Goal: Check status

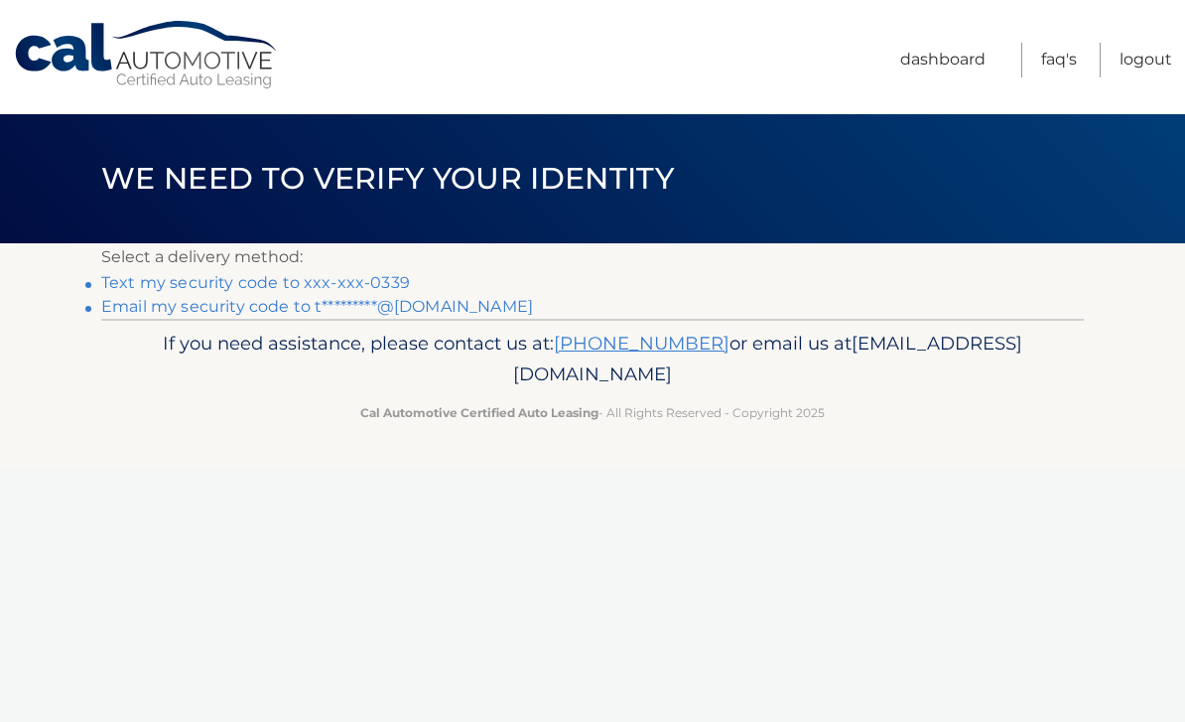
click at [369, 273] on link "Text my security code to xxx-xxx-0339" at bounding box center [255, 282] width 309 height 19
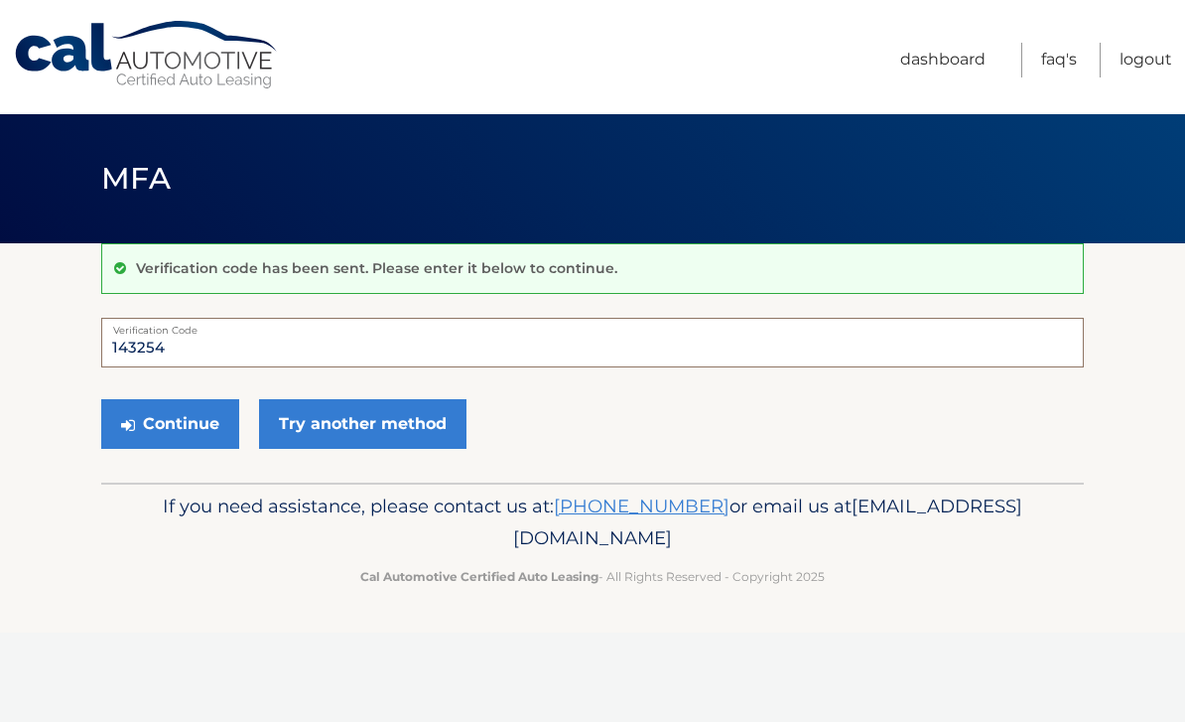
type input "143254"
click at [183, 429] on button "Continue" at bounding box center [170, 424] width 138 height 50
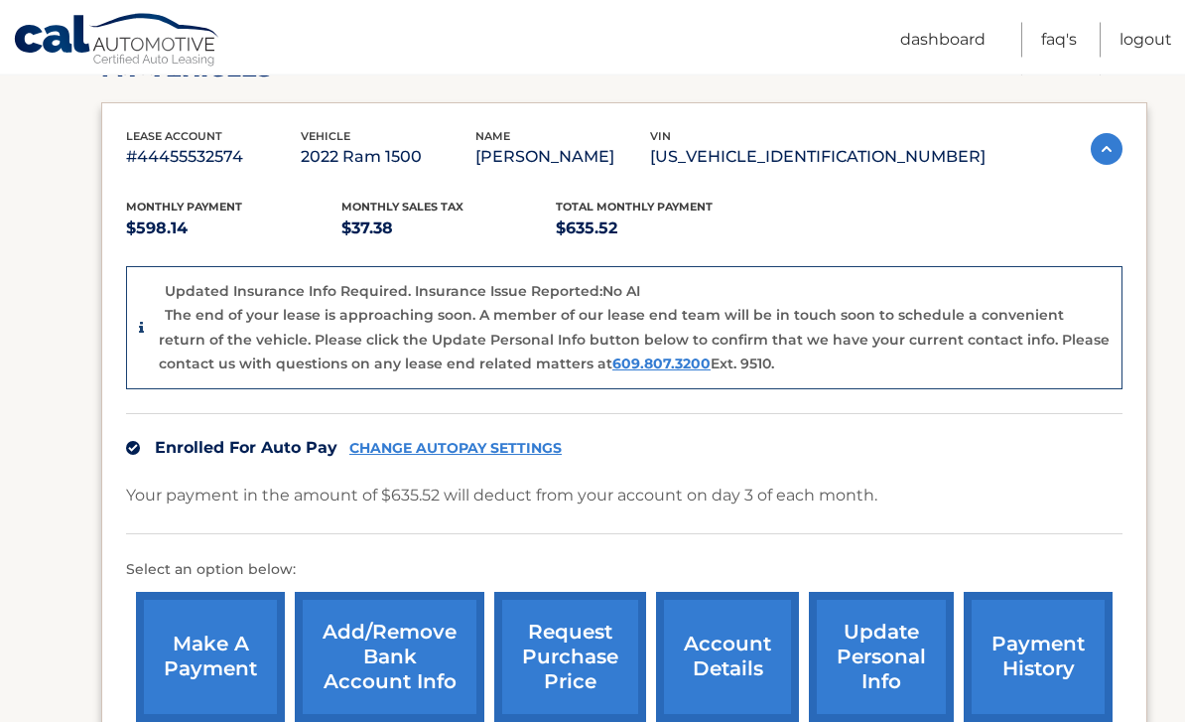
scroll to position [483, 0]
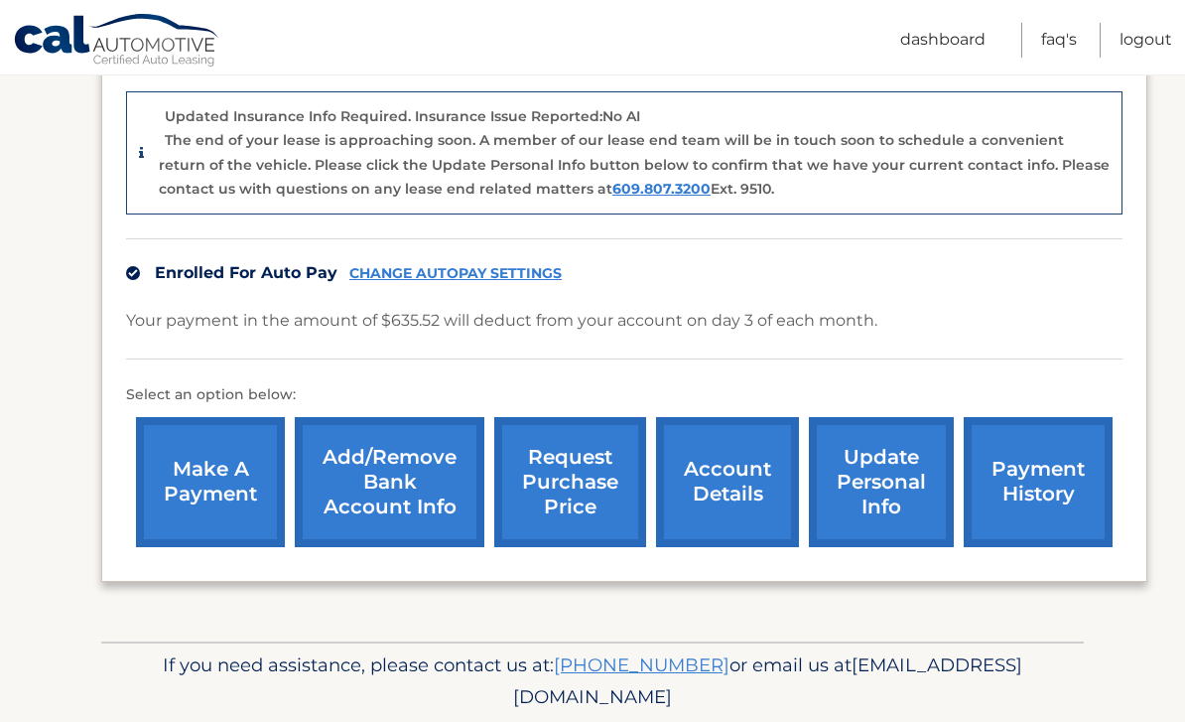
click at [712, 495] on link "account details" at bounding box center [727, 482] width 143 height 130
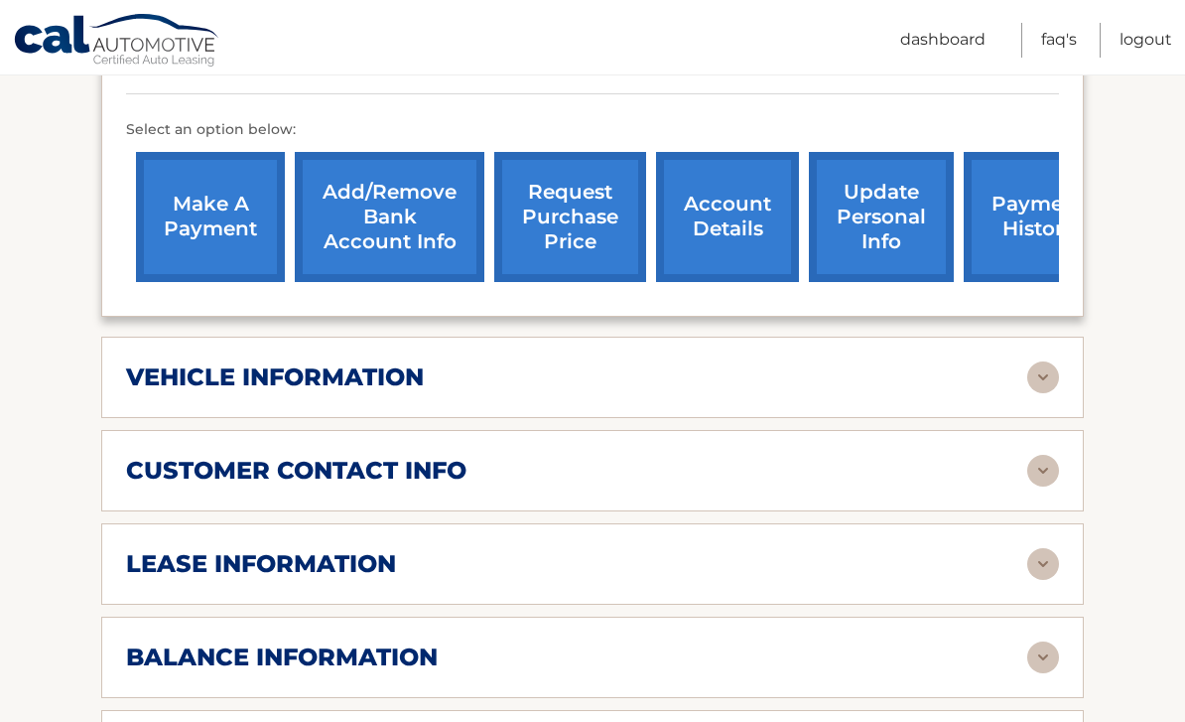
scroll to position [652, 0]
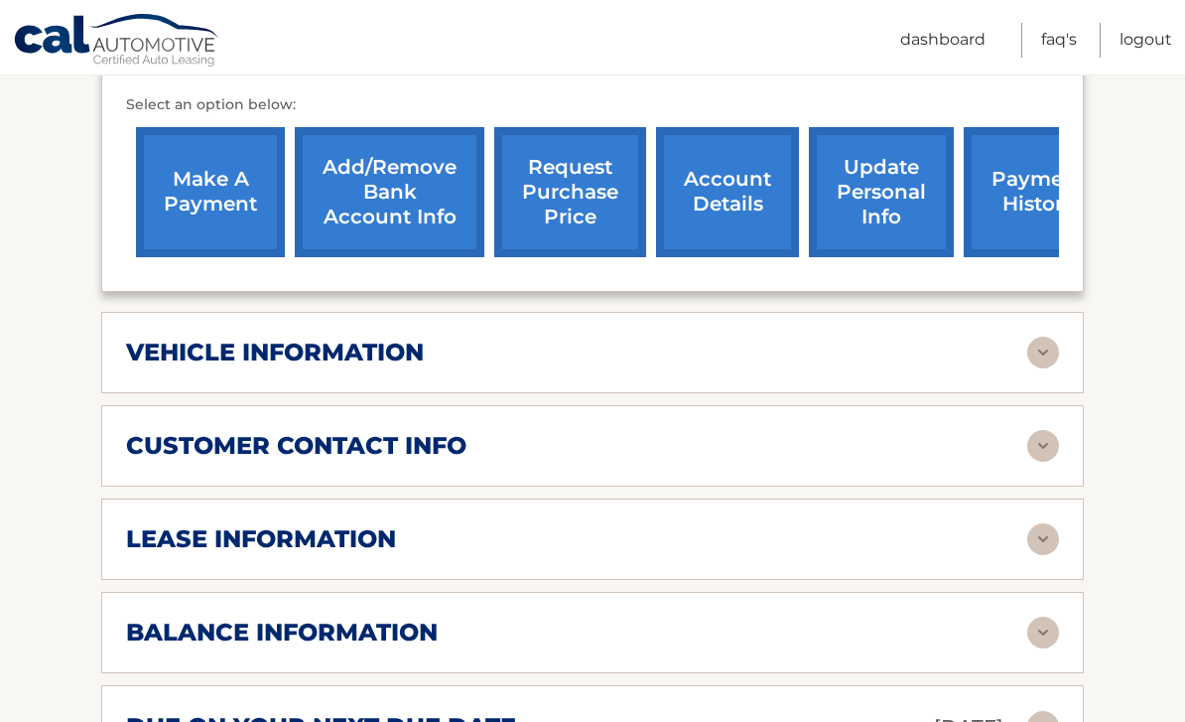
click at [464, 532] on div "lease information" at bounding box center [576, 539] width 901 height 30
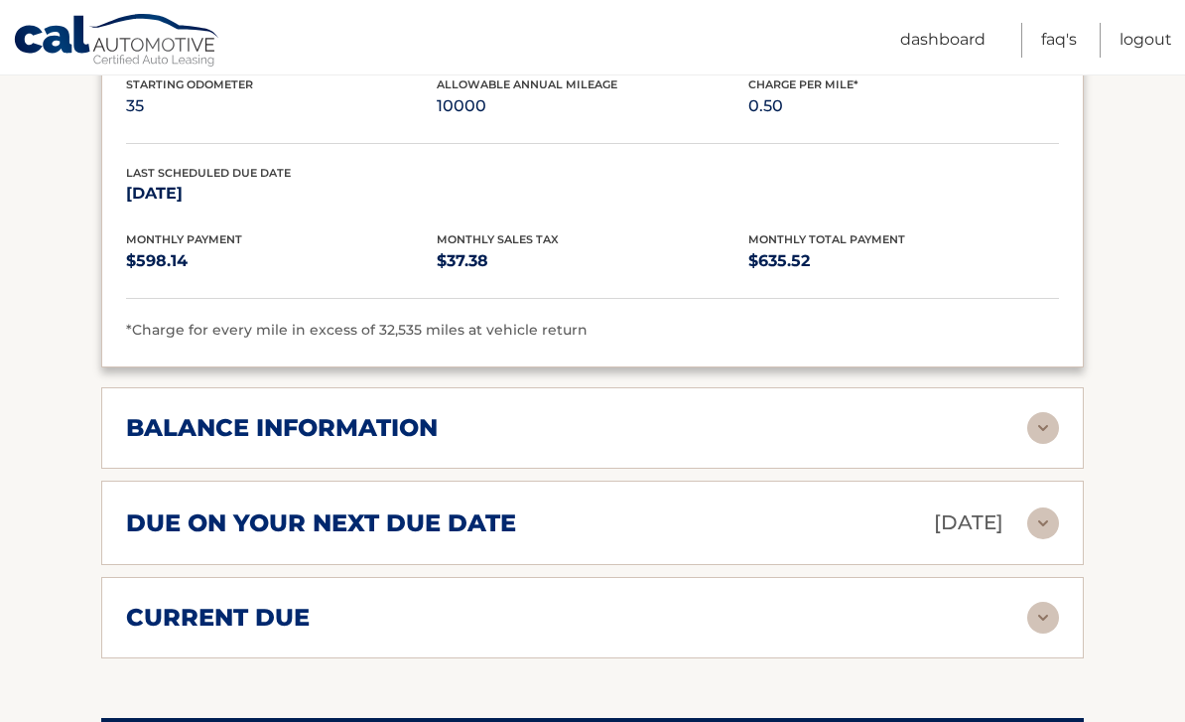
scroll to position [1230, 0]
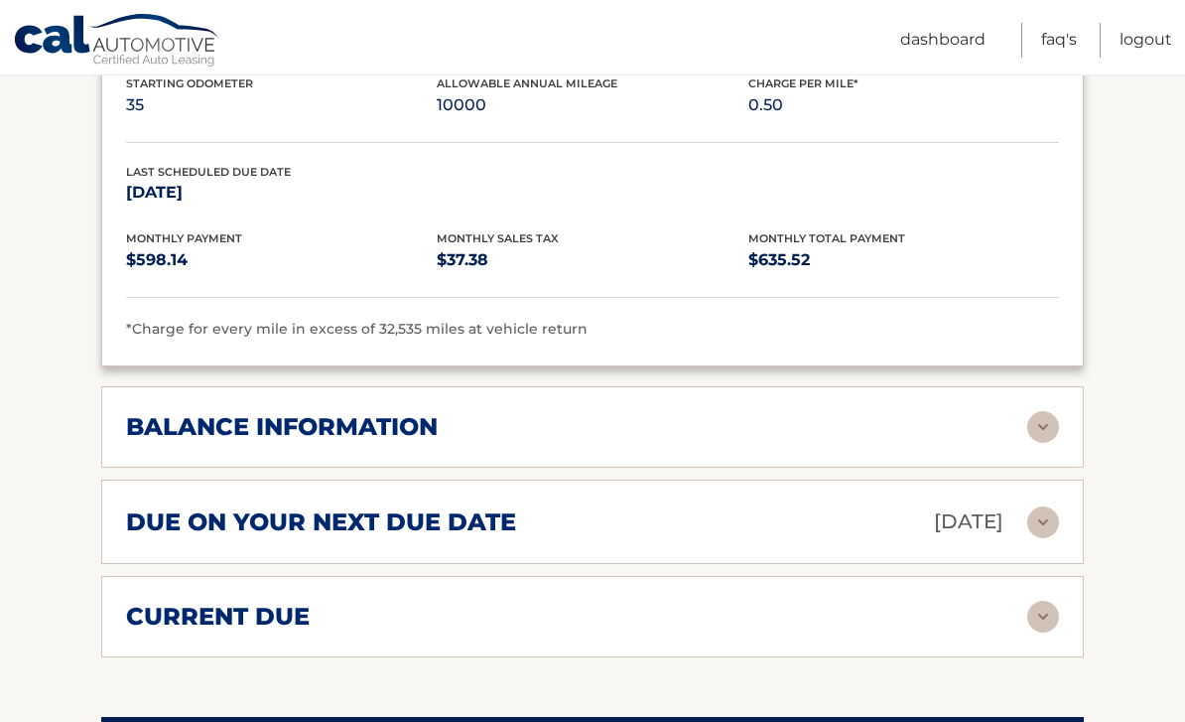
click at [668, 513] on div "due on your next due date Sep 03, 2025" at bounding box center [576, 521] width 901 height 35
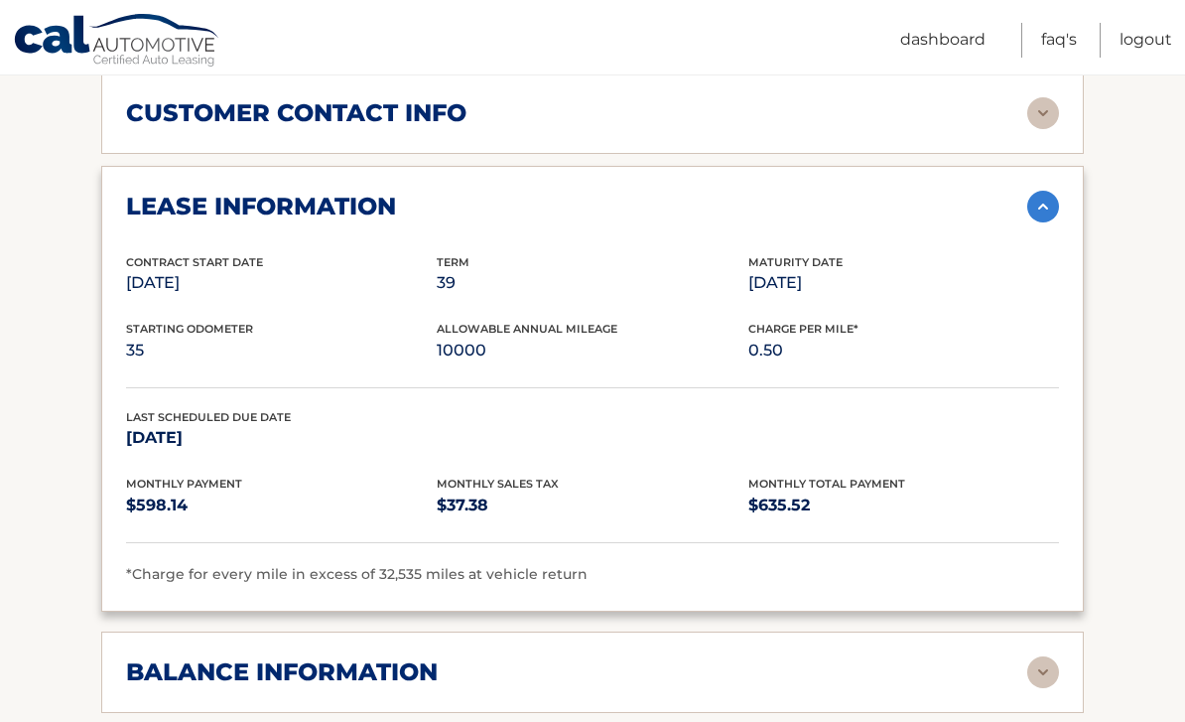
scroll to position [986, 0]
click at [1150, 45] on link "Logout" at bounding box center [1146, 40] width 53 height 35
